Goal: Navigation & Orientation: Find specific page/section

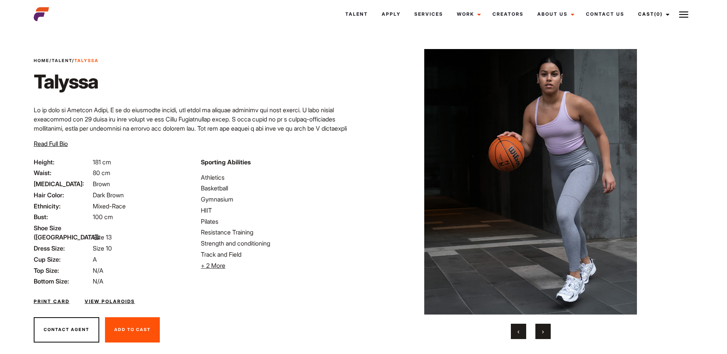
click at [547, 330] on button "›" at bounding box center [542, 331] width 15 height 15
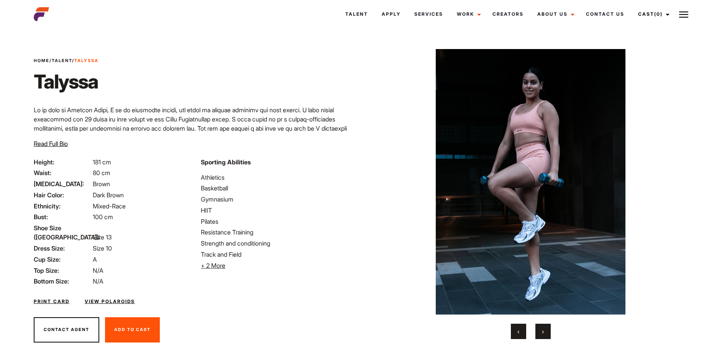
click at [547, 330] on button "›" at bounding box center [542, 331] width 15 height 15
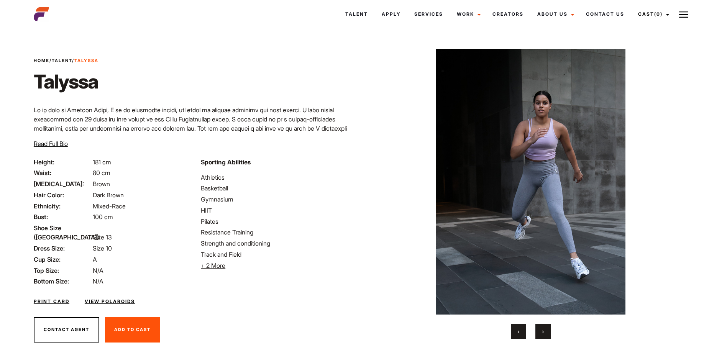
click at [547, 330] on button "›" at bounding box center [542, 331] width 15 height 15
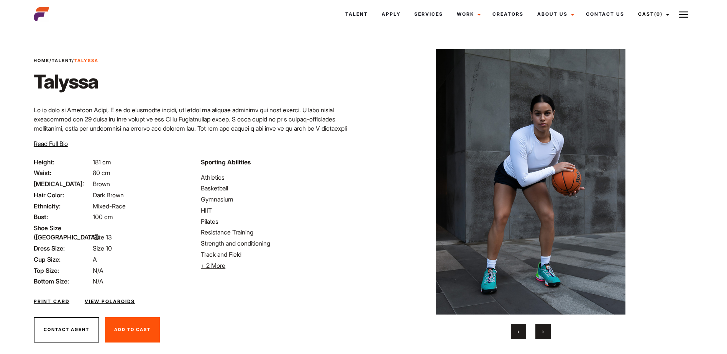
click at [547, 330] on button "›" at bounding box center [542, 331] width 15 height 15
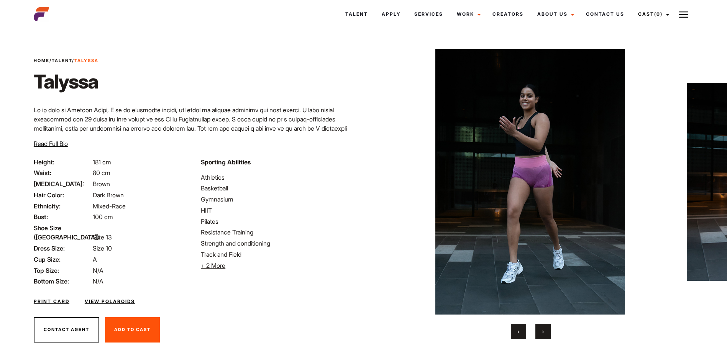
click at [547, 330] on button "›" at bounding box center [542, 331] width 15 height 15
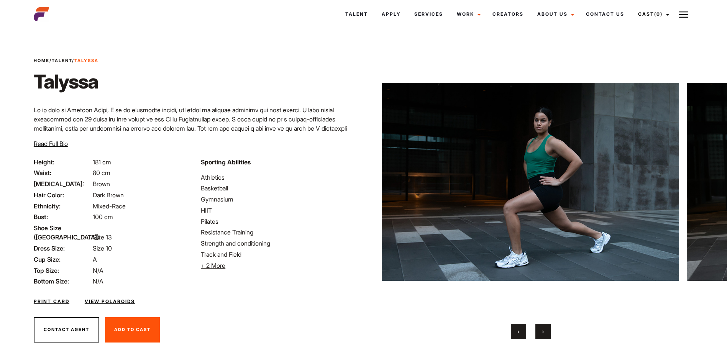
click at [547, 330] on button "›" at bounding box center [542, 331] width 15 height 15
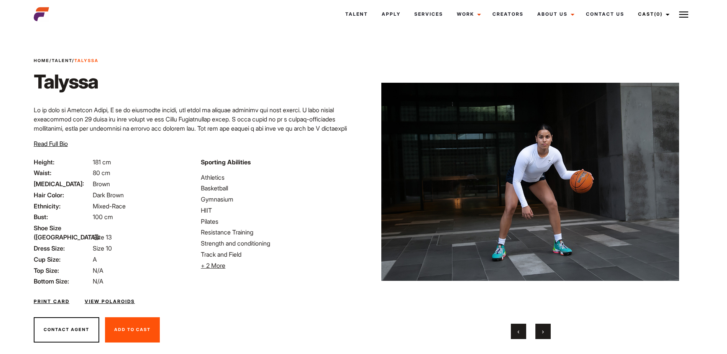
click at [547, 330] on button "›" at bounding box center [542, 331] width 15 height 15
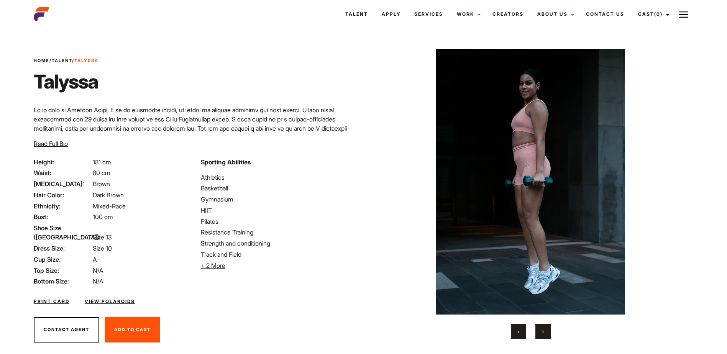
click at [547, 330] on button "›" at bounding box center [542, 331] width 15 height 15
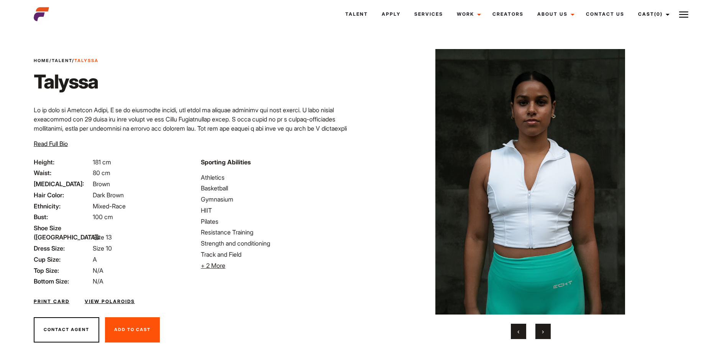
click at [547, 330] on button "›" at bounding box center [542, 331] width 15 height 15
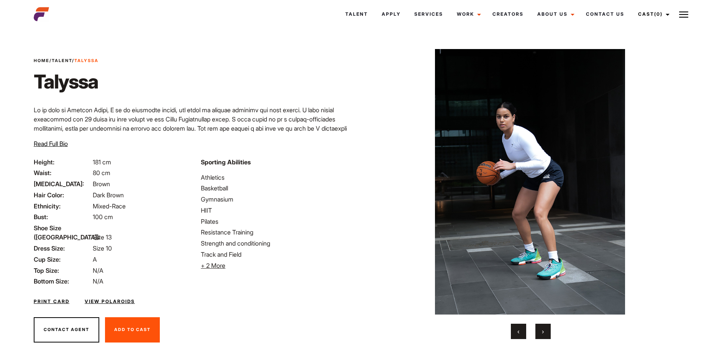
click at [547, 330] on button "›" at bounding box center [542, 331] width 15 height 15
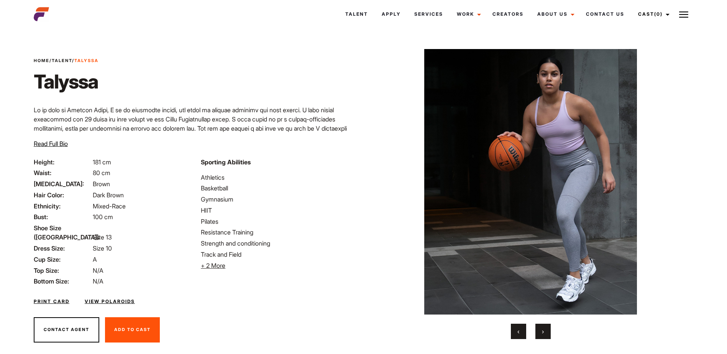
click at [547, 330] on button "›" at bounding box center [542, 331] width 15 height 15
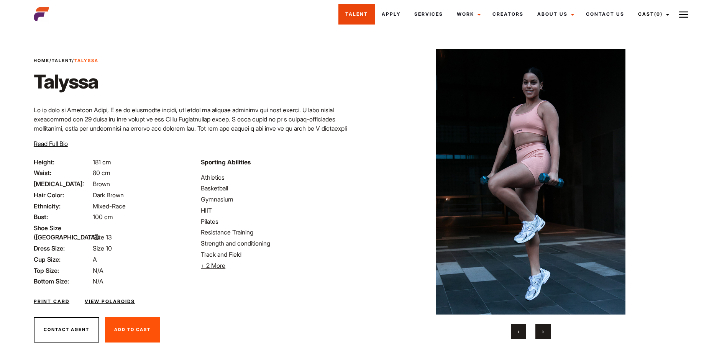
click at [357, 16] on link "Talent" at bounding box center [356, 14] width 36 height 21
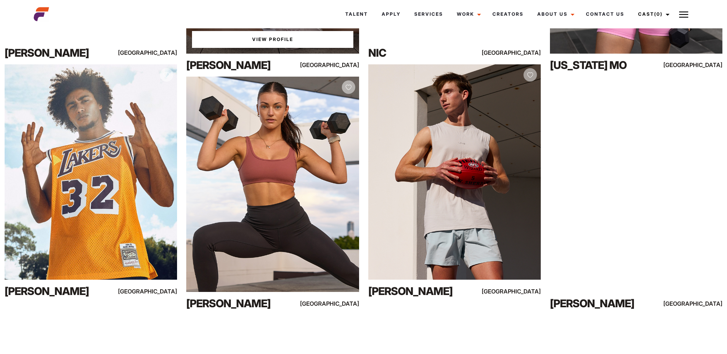
scroll to position [575, 0]
